Goal: Task Accomplishment & Management: Use online tool/utility

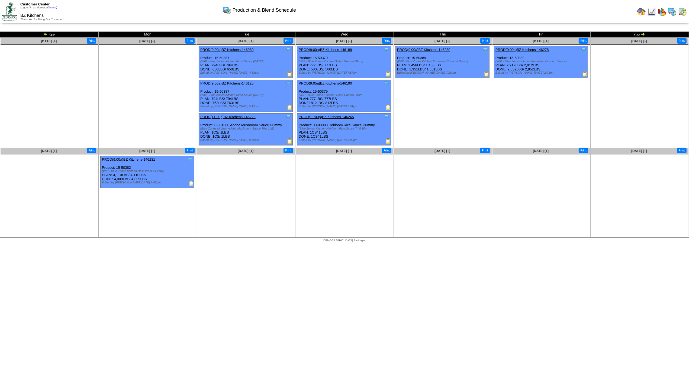
click at [641, 11] on img at bounding box center [641, 11] width 9 height 9
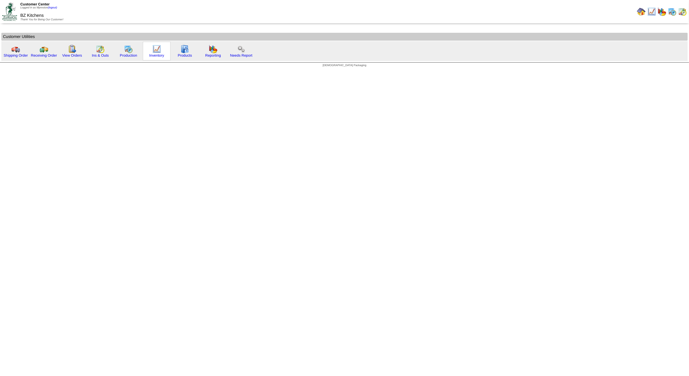
click at [158, 48] on img at bounding box center [156, 49] width 9 height 9
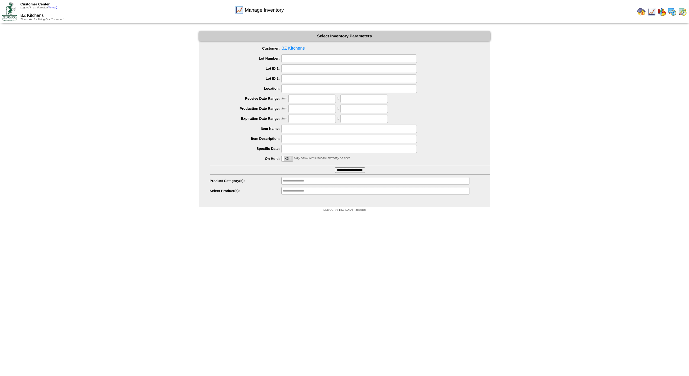
click at [346, 171] on input "**********" at bounding box center [350, 170] width 30 height 5
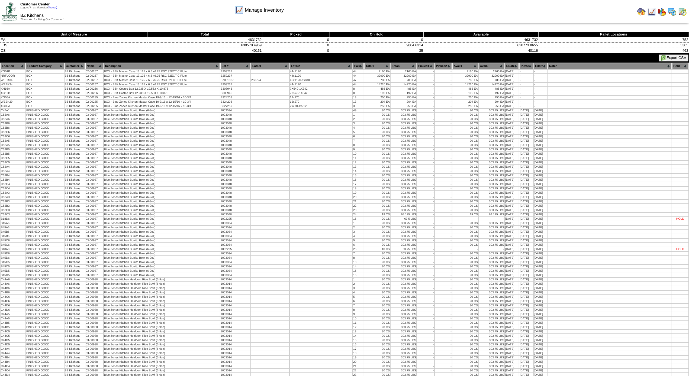
click at [668, 55] on button "Export CSV" at bounding box center [674, 57] width 30 height 7
